Goal: Task Accomplishment & Management: Complete application form

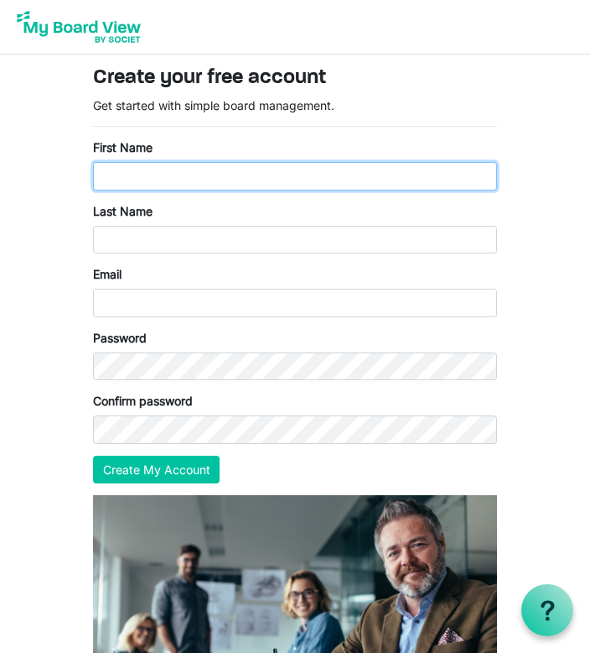
click at [317, 182] on input "First Name" at bounding box center [295, 176] width 404 height 29
type input "[PERSON_NAME]"
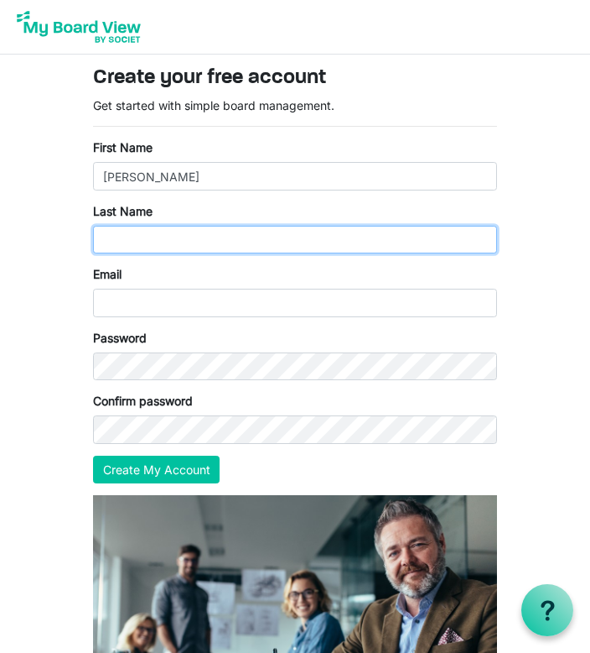
click at [322, 235] on input "Last Name" at bounding box center [295, 240] width 404 height 29
type input "Manea"
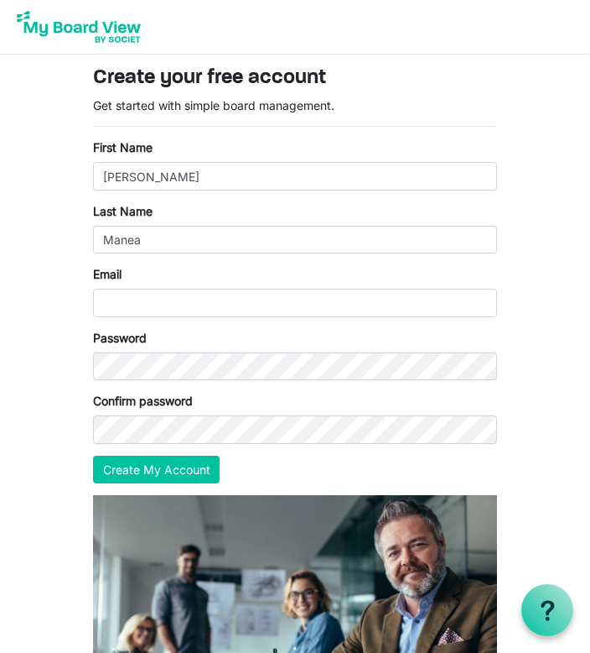
click at [191, 285] on div "Email" at bounding box center [295, 291] width 404 height 52
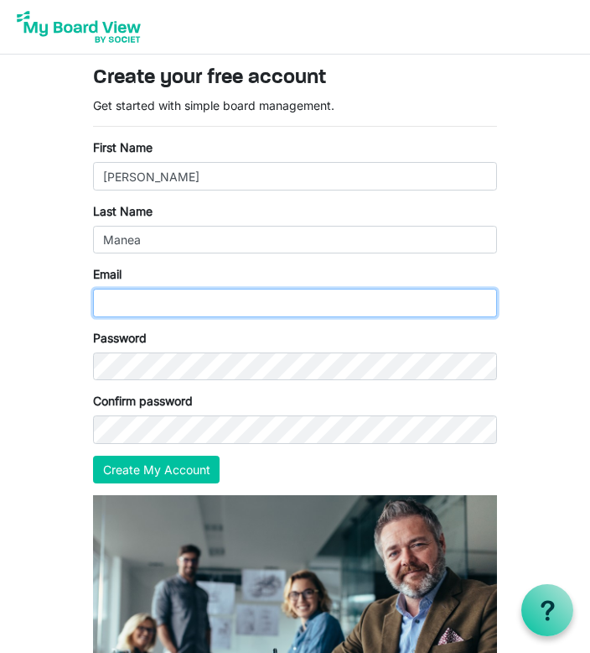
click at [251, 299] on input "Email" at bounding box center [295, 303] width 404 height 29
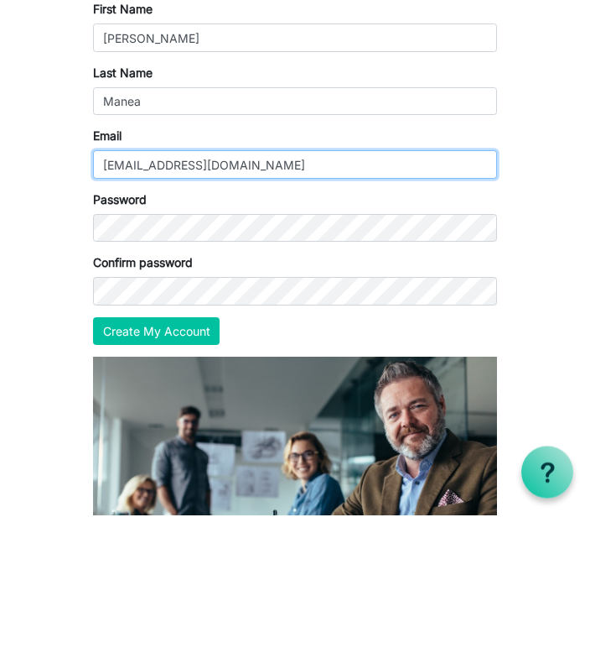
type input "[EMAIL_ADDRESS][DOMAIN_NAME]"
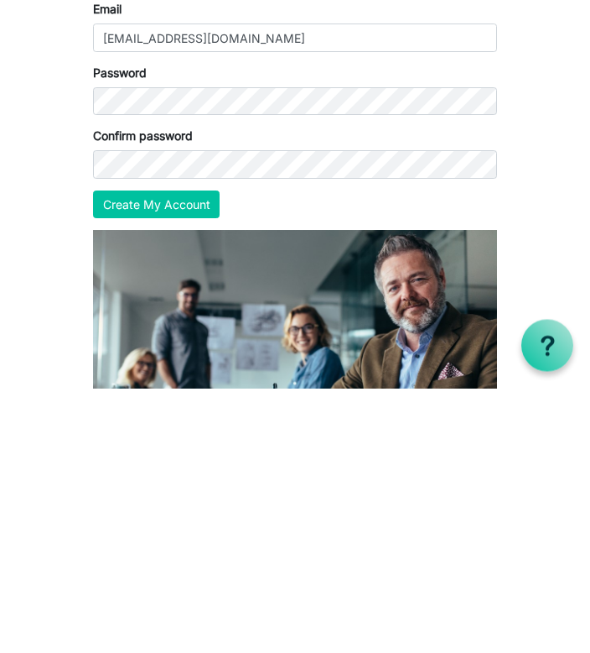
click at [183, 455] on button "Create My Account" at bounding box center [156, 469] width 127 height 29
click at [179, 455] on button "Create My Account" at bounding box center [156, 469] width 127 height 29
click at [189, 455] on button "Create My Account" at bounding box center [156, 469] width 127 height 29
